Goal: Communication & Community: Answer question/provide support

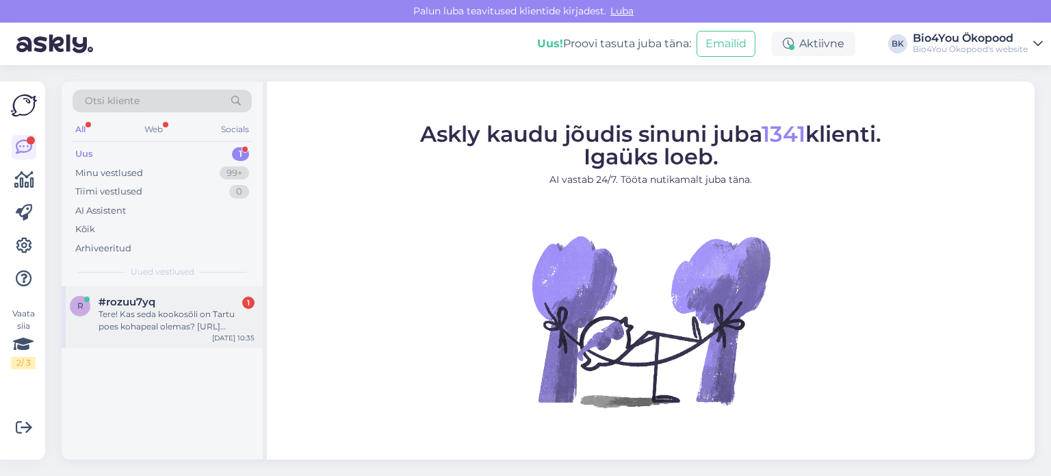
click at [138, 320] on div "Tere! Kas seda kookosõli on Tartu poes kohapeal olemas? [URL][DOMAIN_NAME]" at bounding box center [177, 320] width 156 height 25
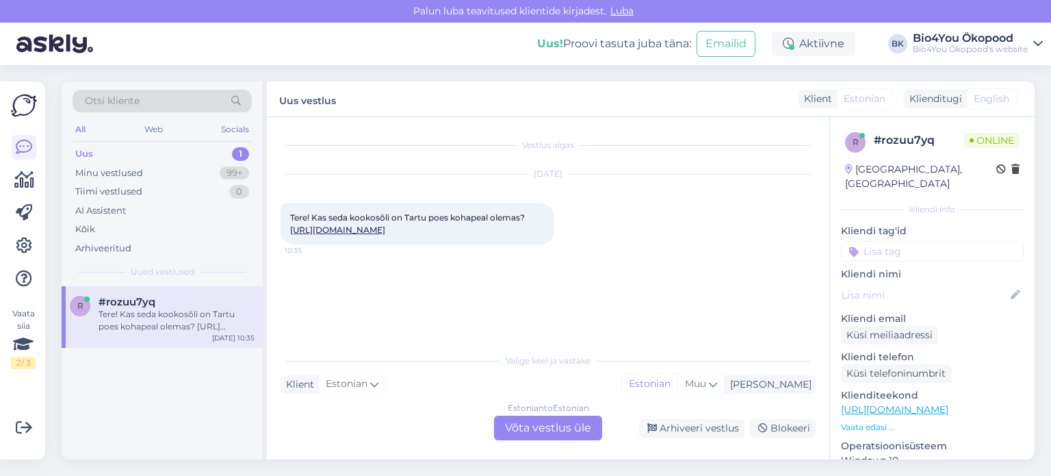
click at [546, 429] on div "Estonian to Estonian Võta vestlus üle" at bounding box center [548, 428] width 108 height 25
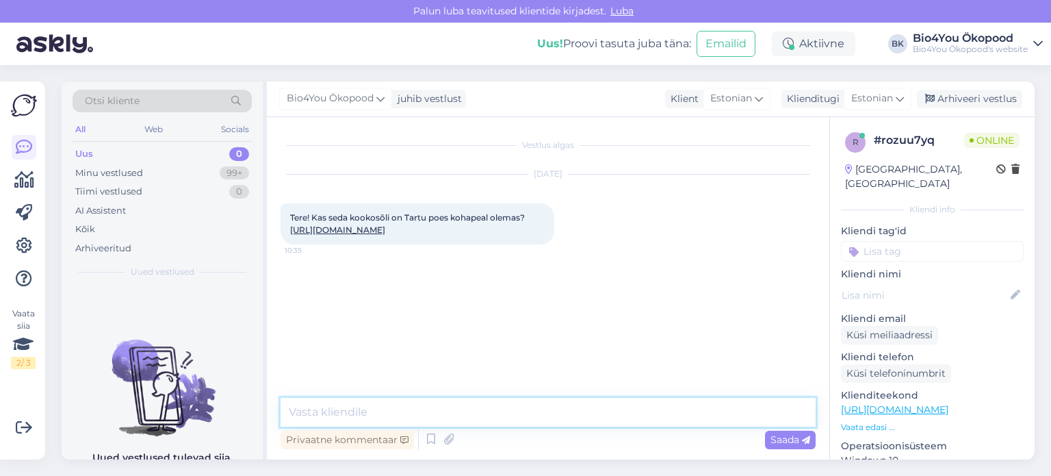
click at [405, 420] on textarea at bounding box center [548, 412] width 535 height 29
type textarea "Tere!"
click at [385, 235] on link "[URL][DOMAIN_NAME]" at bounding box center [337, 230] width 95 height 10
click at [452, 419] on textarea at bounding box center [548, 412] width 535 height 29
type textarea "Jah, on olemas."
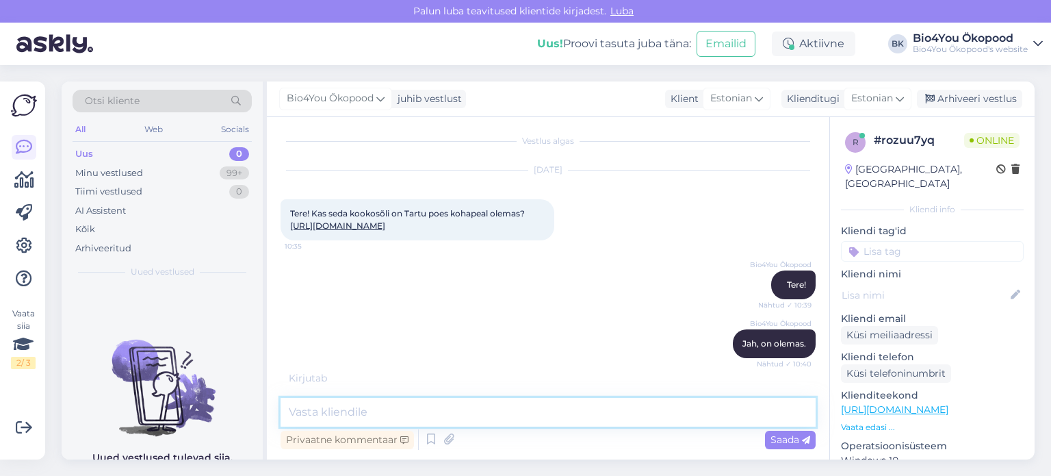
scroll to position [63, 0]
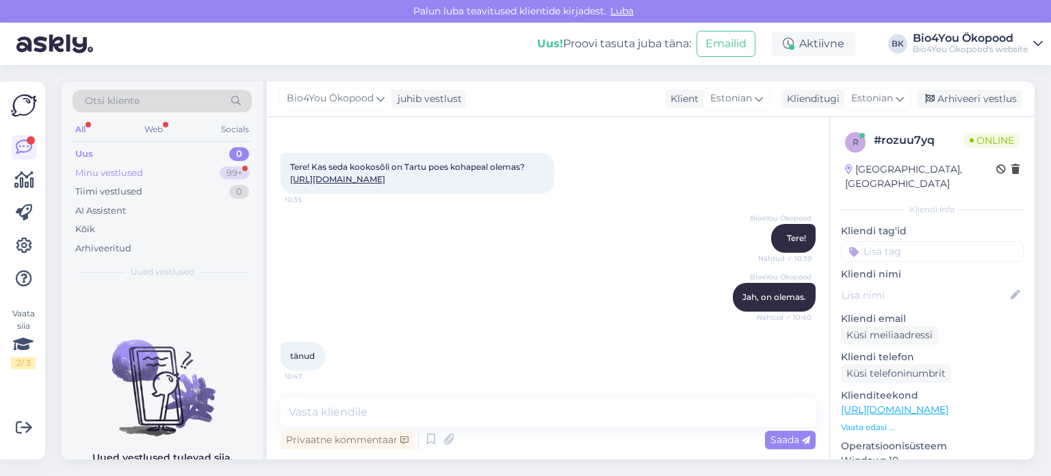
click at [162, 168] on div "Minu vestlused 99+" at bounding box center [162, 173] width 179 height 19
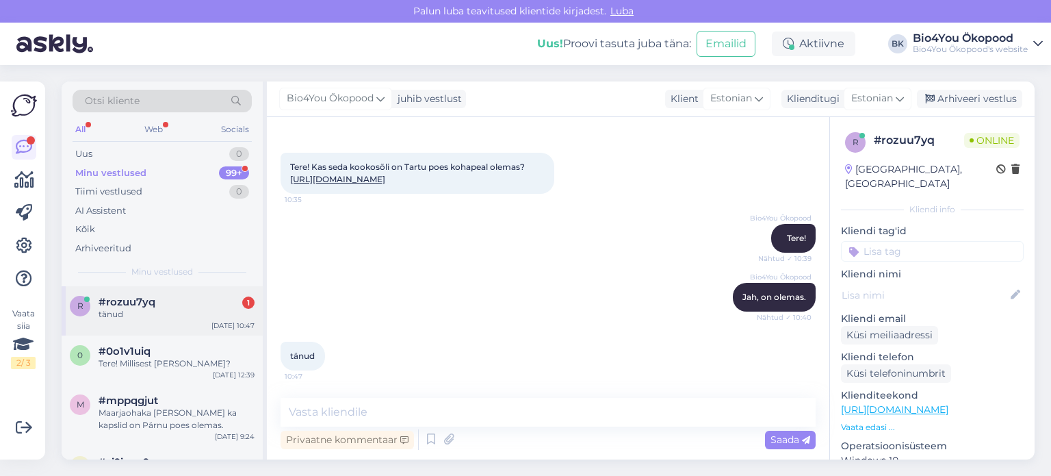
click at [141, 297] on span "#rozuu7yq" at bounding box center [127, 302] width 57 height 12
click at [348, 413] on textarea at bounding box center [548, 412] width 535 height 29
type textarea "Ilusat päeva jätku!"
click at [780, 442] on span "Saada" at bounding box center [791, 439] width 40 height 12
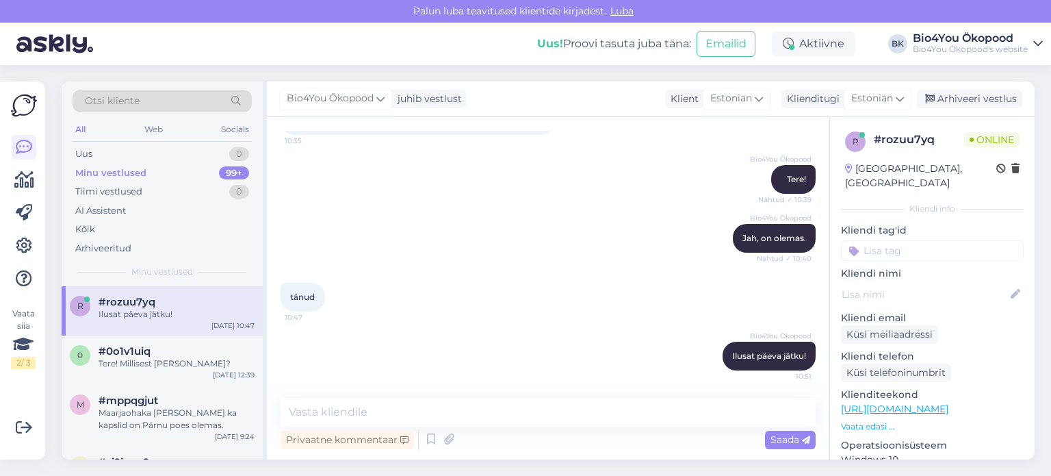
scroll to position [0, 0]
